Goal: Book appointment/travel/reservation

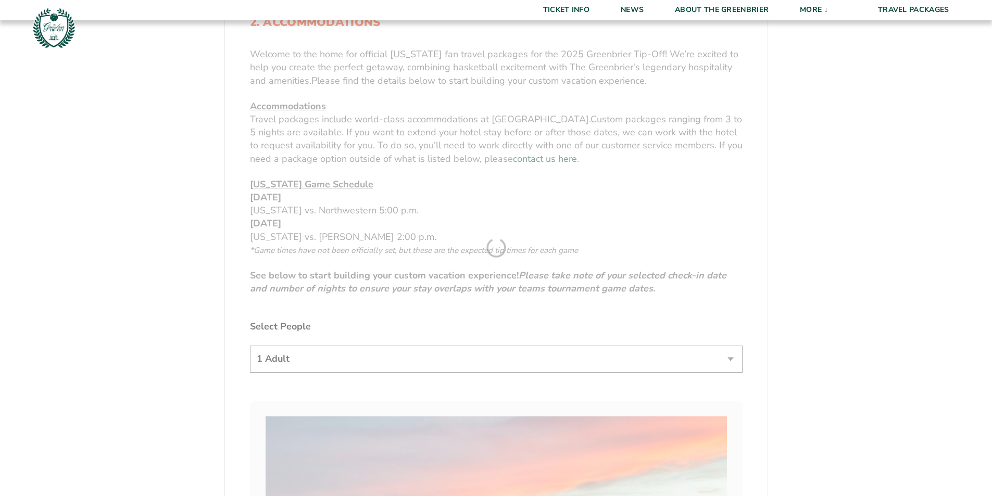
scroll to position [521, 0]
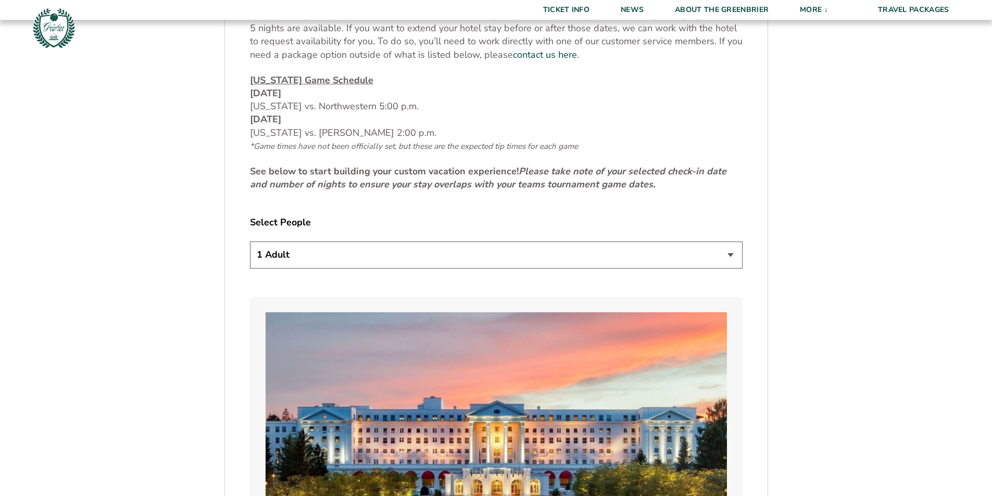
click at [432, 246] on select "1 Adult 2 Adults 3 Adults 4 Adults 2 Adults + 1 Child 2 Adults + 2 Children 2 A…" at bounding box center [496, 255] width 493 height 27
select select "2 Adults"
click at [250, 242] on select "1 Adult 2 Adults 3 Adults 4 Adults 2 Adults + 1 Child 2 Adults + 2 Children 2 A…" at bounding box center [496, 255] width 493 height 27
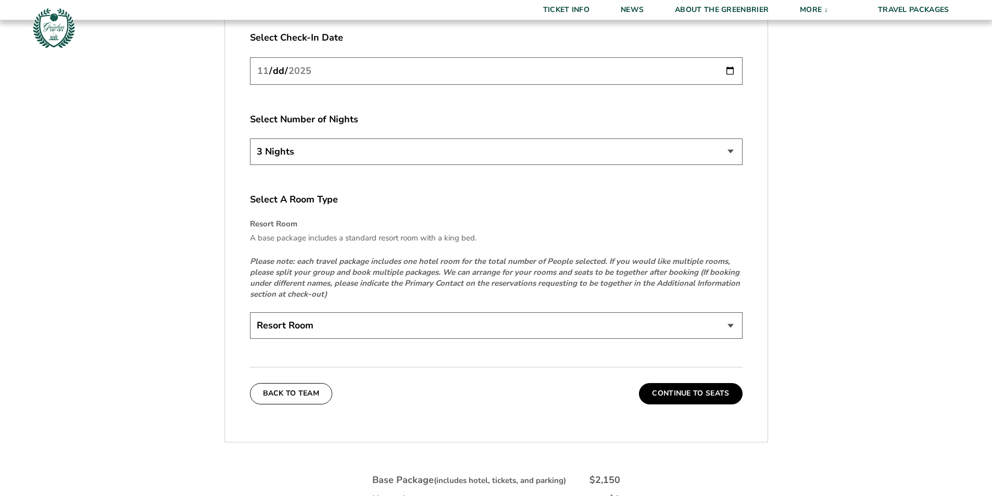
scroll to position [1511, 0]
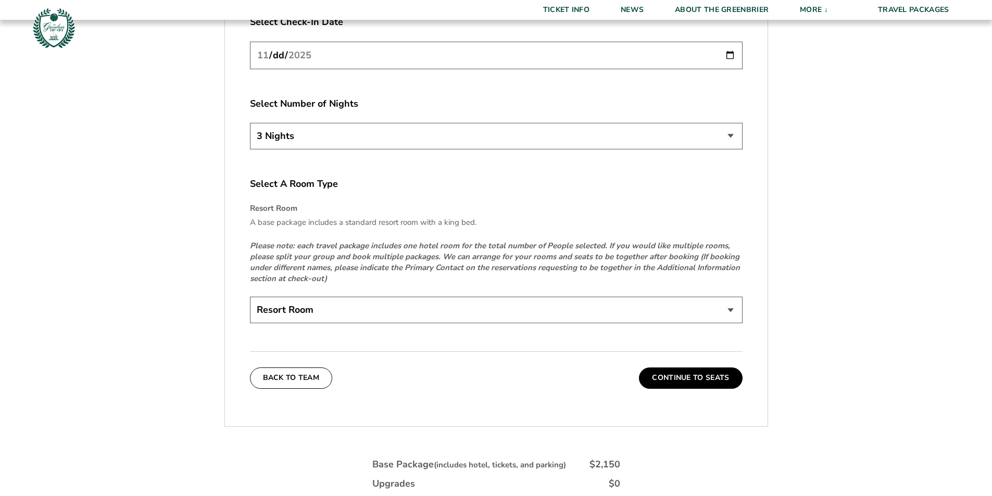
click at [419, 298] on select "Resort Room" at bounding box center [496, 310] width 493 height 27
click at [713, 375] on button "Continue To Seats" at bounding box center [690, 378] width 103 height 21
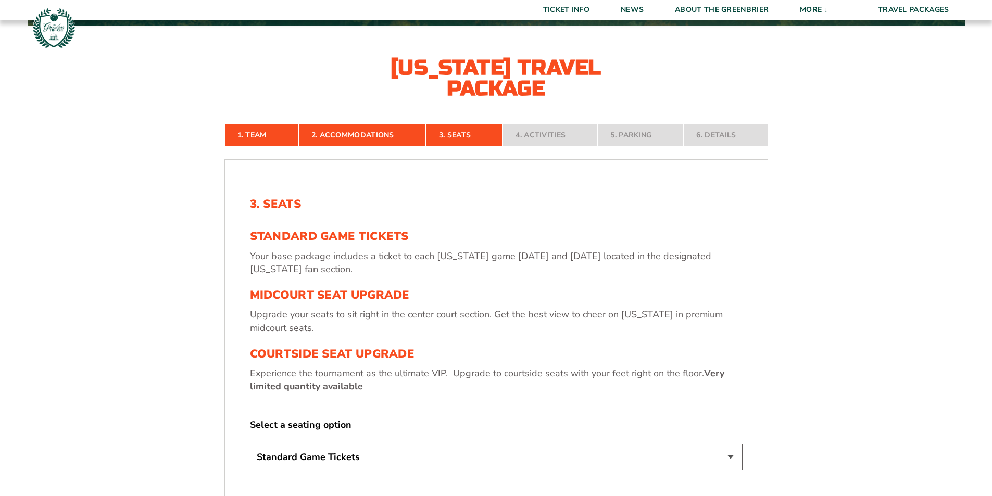
scroll to position [443, 0]
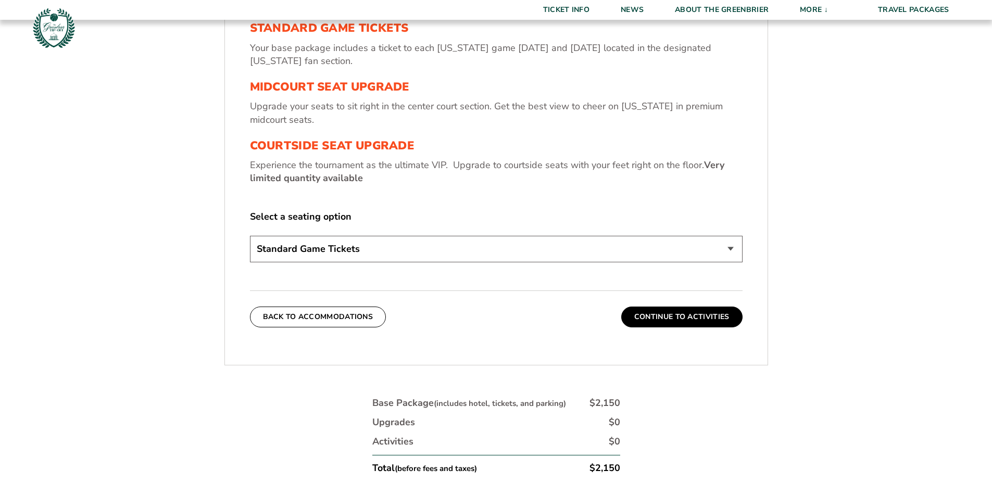
click at [323, 249] on select "Standard Game Tickets Midcourt Seat Upgrade (+$130 per person) Courtside Seat U…" at bounding box center [496, 249] width 493 height 27
click at [422, 193] on div "3. Seats Standard Game Tickets Your base package includes a ticket to each [US_…" at bounding box center [496, 127] width 493 height 277
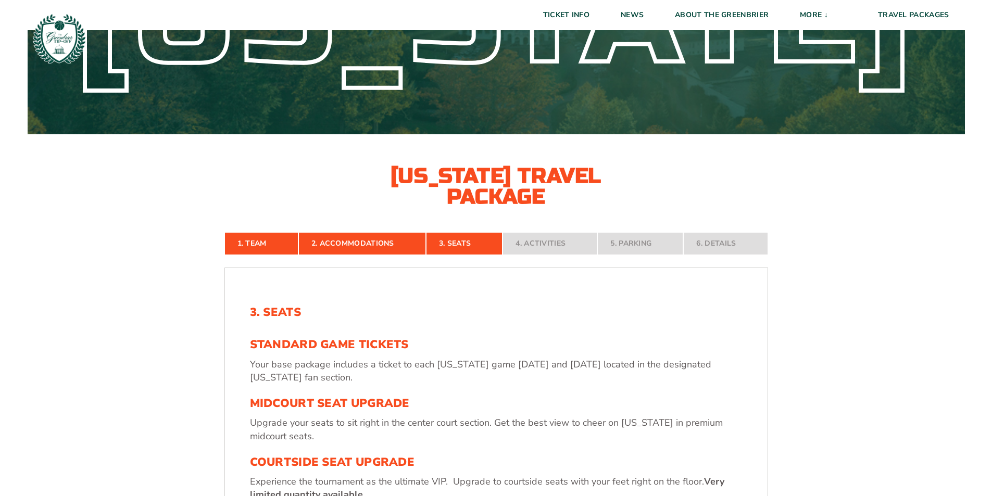
scroll to position [0, 0]
